Goal: Information Seeking & Learning: Find specific fact

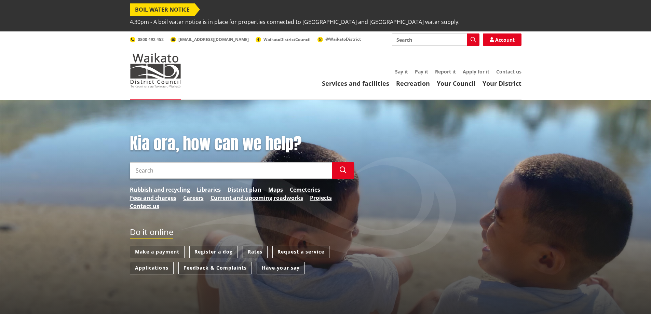
click at [154, 162] on input "Search" at bounding box center [231, 170] width 202 height 16
type input "[PERSON_NAME]"
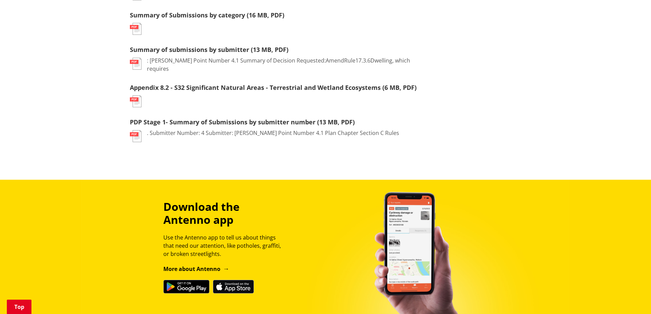
scroll to position [141, 0]
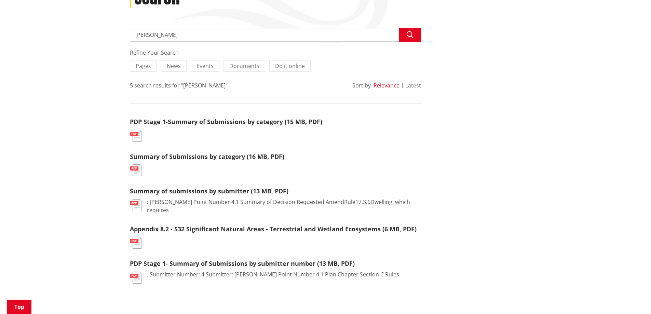
click at [138, 130] on img at bounding box center [136, 136] width 12 height 12
click at [136, 130] on img at bounding box center [136, 136] width 12 height 12
click at [133, 164] on img at bounding box center [136, 170] width 12 height 12
click at [135, 202] on ol "PDP Stage 1-Summary of Submissions by category (15 MB, PDF) pdf Summary of Subm…" at bounding box center [275, 200] width 291 height 166
click at [163, 187] on link "Summary of submissions by submitter (13 MB, PDF)" at bounding box center [209, 191] width 159 height 8
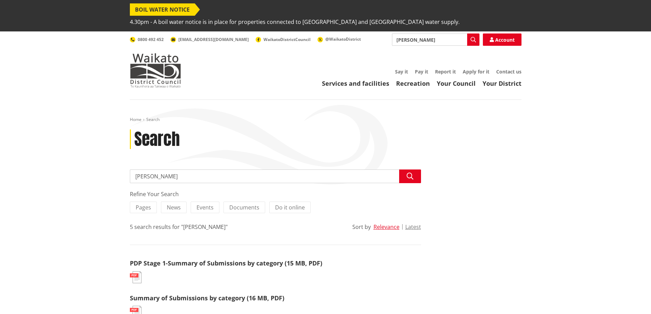
scroll to position [141, 0]
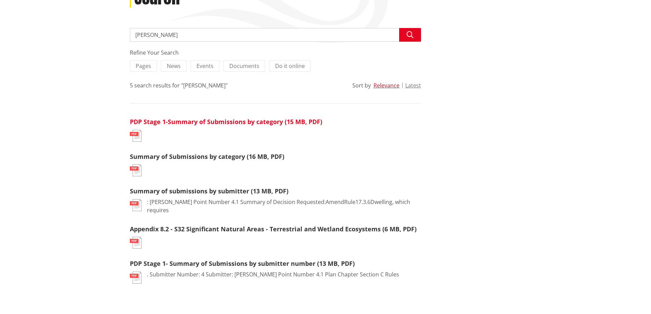
click at [189, 118] on link "PDP Stage 1-Summary of Submissions by category (15 MB, PDF)" at bounding box center [226, 122] width 192 height 8
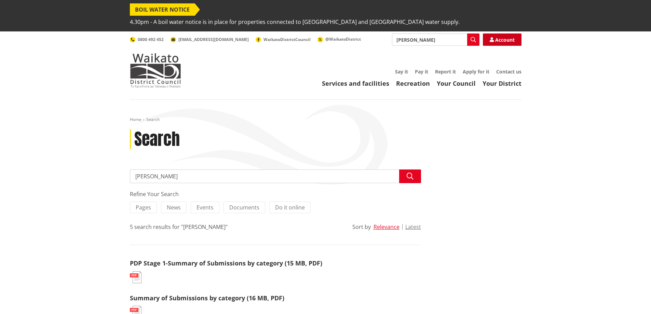
click at [509, 33] on link "Account" at bounding box center [502, 39] width 39 height 12
